Goal: Task Accomplishment & Management: Manage account settings

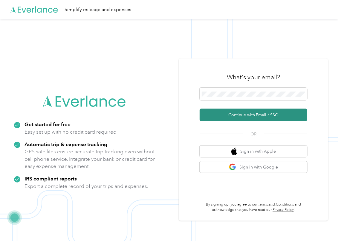
click at [219, 114] on button "Continue with Email / SSO" at bounding box center [253, 115] width 108 height 13
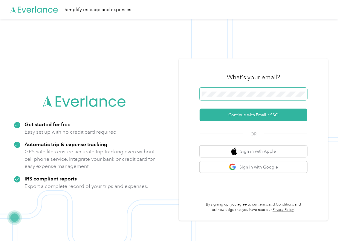
click at [209, 91] on span at bounding box center [253, 94] width 108 height 13
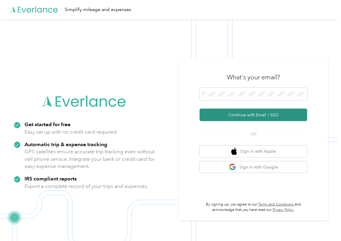
click at [214, 113] on button "Continue with Email / SSO" at bounding box center [253, 115] width 108 height 13
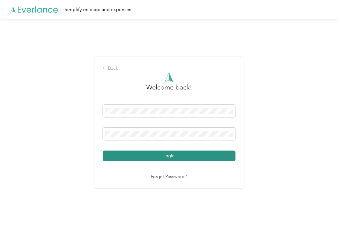
click at [118, 157] on button "Login" at bounding box center [169, 156] width 133 height 10
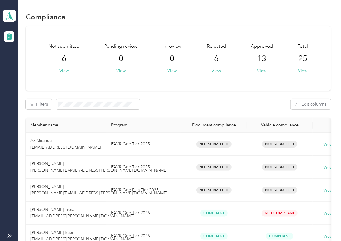
drag, startPoint x: 214, startPoint y: 97, endPoint x: 165, endPoint y: 84, distance: 51.2
click at [10, 14] on polygon at bounding box center [10, 16] width 3 height 8
click at [29, 59] on div "Log out" at bounding box center [65, 62] width 117 height 10
